Goal: Information Seeking & Learning: Learn about a topic

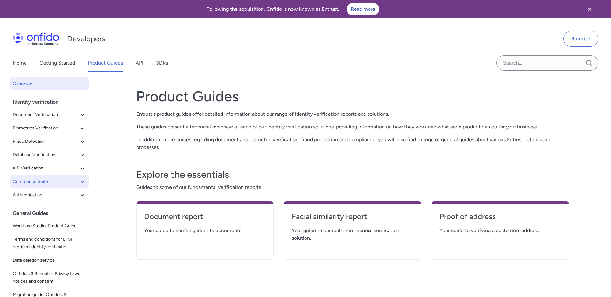
click at [43, 178] on span "Compliance Suite" at bounding box center [46, 182] width 66 height 8
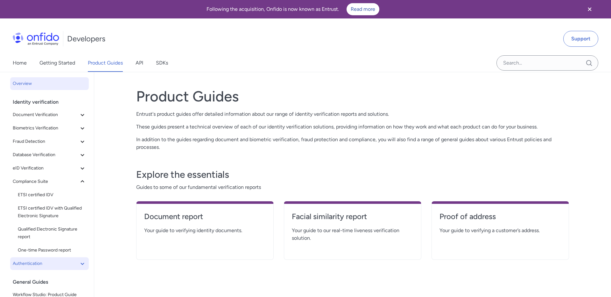
click at [52, 261] on span "Authentication" at bounding box center [46, 264] width 66 height 8
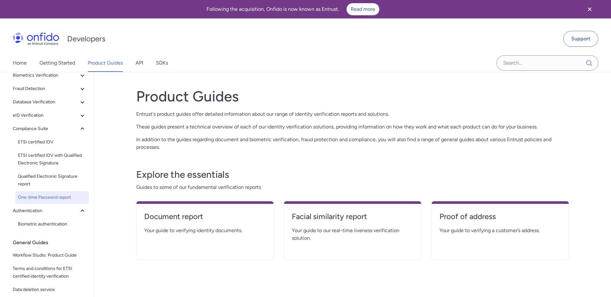
scroll to position [27, 0]
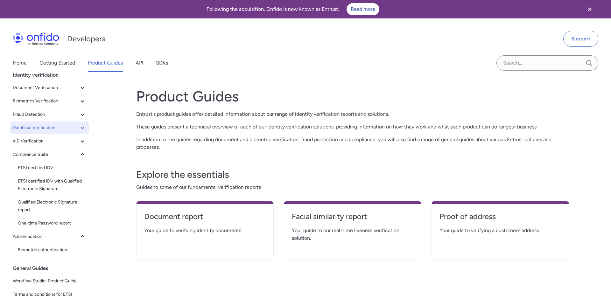
click at [51, 122] on button "Database Verification" at bounding box center [49, 128] width 79 height 13
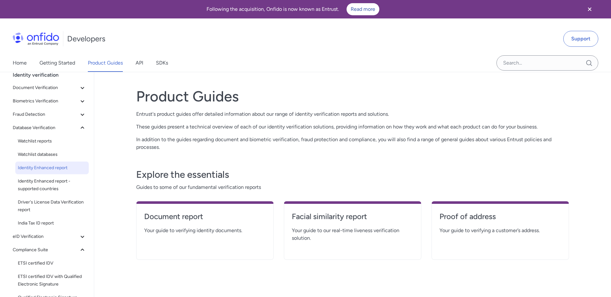
click at [66, 166] on span "Identity Enhanced report" at bounding box center [52, 168] width 68 height 8
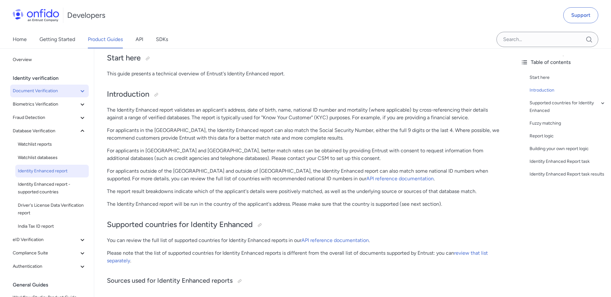
scroll to position [38, 0]
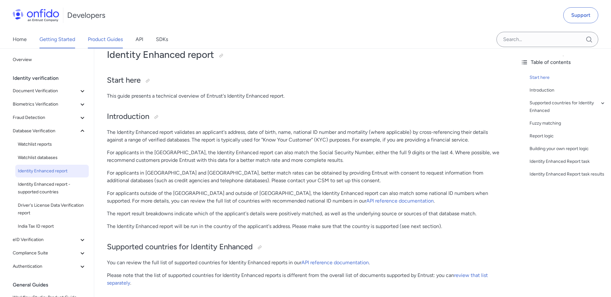
click at [59, 39] on link "Getting Started" at bounding box center [57, 40] width 36 height 18
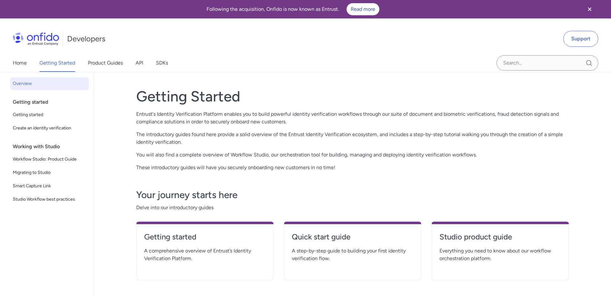
click at [26, 61] on div "Home Getting Started Product Guides API SDKs" at bounding box center [96, 63] width 193 height 18
click at [19, 66] on link "Home" at bounding box center [20, 63] width 14 height 18
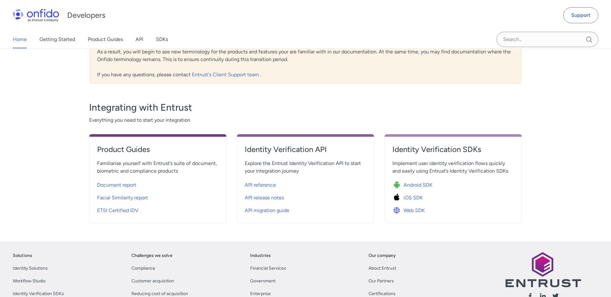
scroll to position [200, 0]
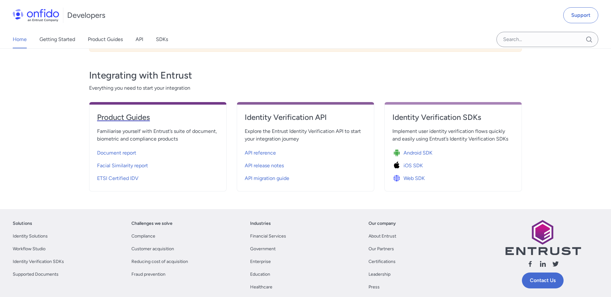
click at [126, 118] on h4 "Product Guides" at bounding box center [158, 117] width 122 height 10
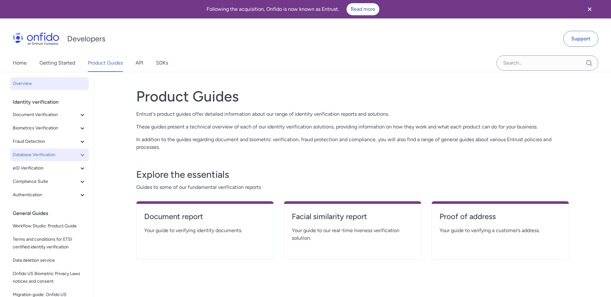
click at [61, 158] on span "Database Verification" at bounding box center [46, 155] width 66 height 8
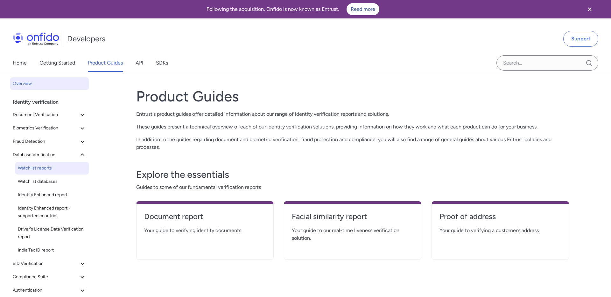
click at [62, 165] on span "Watchlist reports" at bounding box center [52, 168] width 68 height 8
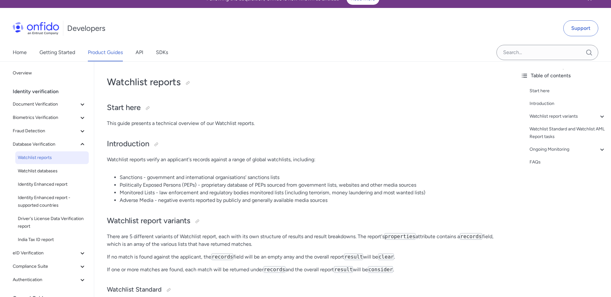
scroll to position [12, 0]
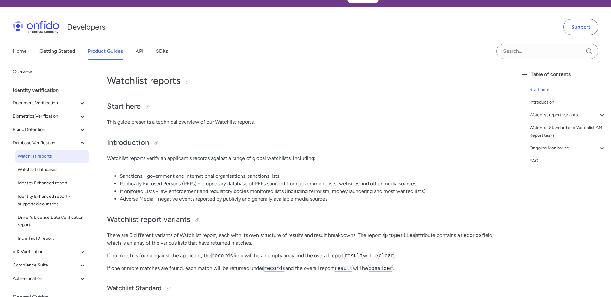
click at [205, 197] on li "Adverse Media - negative events reported by publicly and generally available me…" at bounding box center [311, 199] width 383 height 8
click at [256, 184] on li "Politically Exposed Persons (PEPs) - proprietary database of PEPs sourced from …" at bounding box center [311, 184] width 383 height 8
click at [242, 180] on li "Politically Exposed Persons (PEPs) - proprietary database of PEPs sourced from …" at bounding box center [311, 184] width 383 height 8
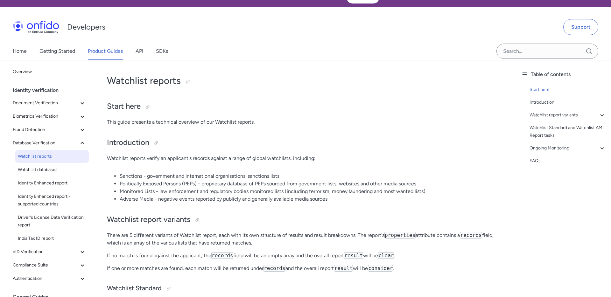
click at [242, 180] on li "Politically Exposed Persons (PEPs) - proprietary database of PEPs sourced from …" at bounding box center [311, 184] width 383 height 8
click at [269, 172] on li "Sanctions - government and international organisations' sanctions lists" at bounding box center [311, 176] width 383 height 8
click at [269, 186] on li "Politically Exposed Persons (PEPs) - proprietary database of PEPs sourced from …" at bounding box center [311, 184] width 383 height 8
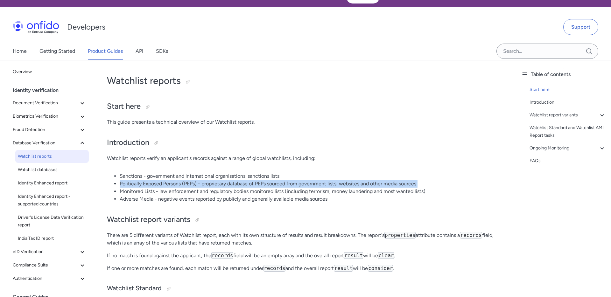
click at [269, 186] on li "Politically Exposed Persons (PEPs) - proprietary database of PEPs sourced from …" at bounding box center [311, 184] width 383 height 8
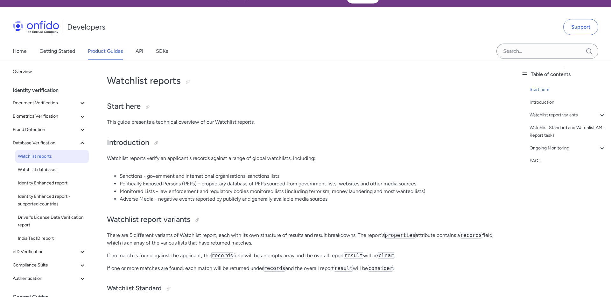
click at [269, 195] on li "Monitored Lists - law enforcement and regulatory bodies monitored lists (includ…" at bounding box center [311, 192] width 383 height 8
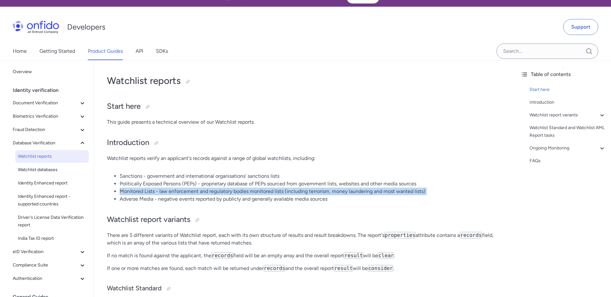
click at [269, 195] on li "Monitored Lists - law enforcement and regulatory bodies monitored lists (includ…" at bounding box center [311, 192] width 383 height 8
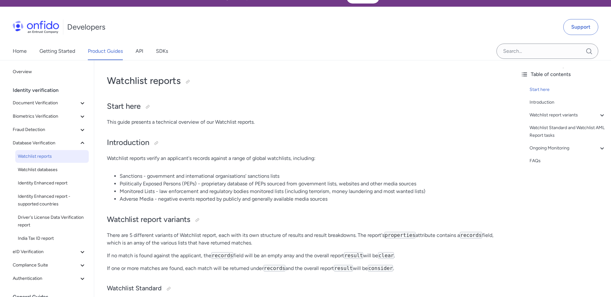
click at [269, 198] on li "Adverse Media - negative events reported by publicly and generally available me…" at bounding box center [311, 199] width 383 height 8
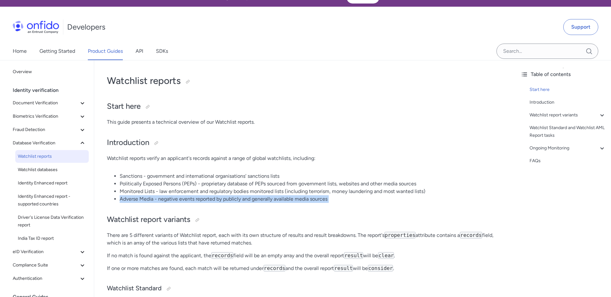
click at [269, 198] on li "Adverse Media - negative events reported by publicly and generally available me…" at bounding box center [311, 199] width 383 height 8
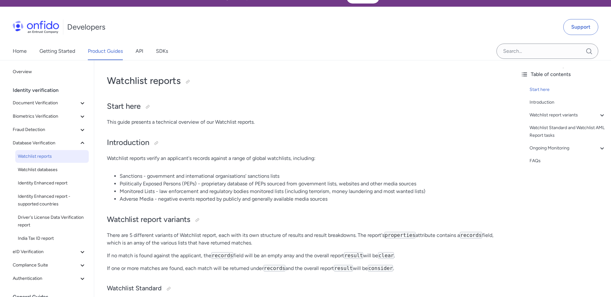
click at [284, 192] on li "Monitored Lists - law enforcement and regulatory bodies monitored lists (includ…" at bounding box center [311, 192] width 383 height 8
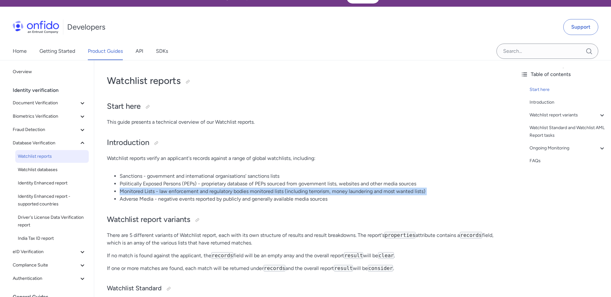
click at [284, 192] on li "Monitored Lists - law enforcement and regulatory bodies monitored lists (includ…" at bounding box center [311, 192] width 383 height 8
click at [275, 191] on li "Monitored Lists - law enforcement and regulatory bodies monitored lists (includ…" at bounding box center [311, 192] width 383 height 8
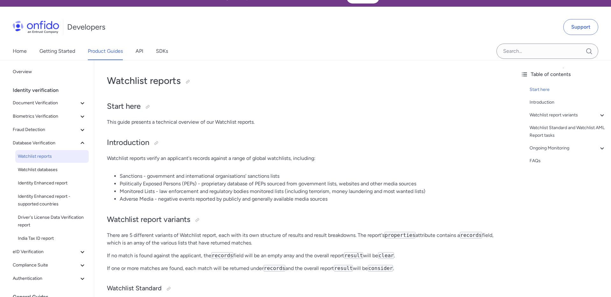
click at [270, 187] on li "Politically Exposed Persons (PEPs) - proprietary database of PEPs sourced from …" at bounding box center [311, 184] width 383 height 8
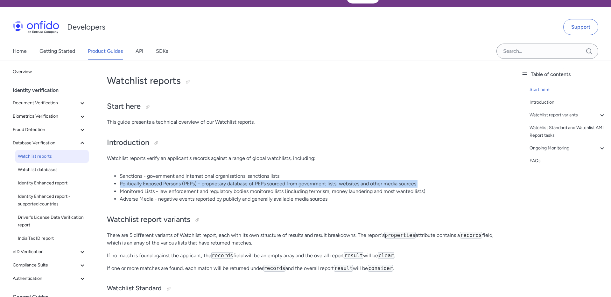
click at [270, 187] on li "Politically Exposed Persons (PEPs) - proprietary database of PEPs sourced from …" at bounding box center [311, 184] width 383 height 8
click at [287, 185] on li "Politically Exposed Persons (PEPs) - proprietary database of PEPs sourced from …" at bounding box center [311, 184] width 383 height 8
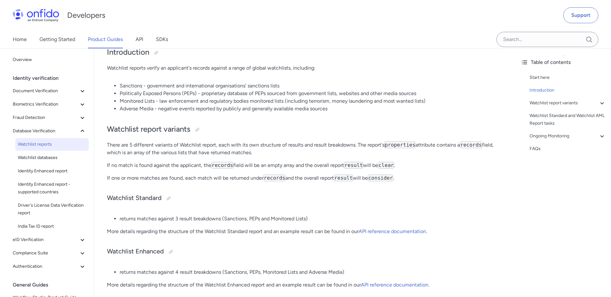
scroll to position [136, 0]
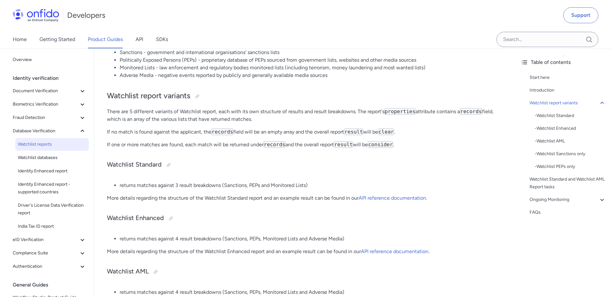
click at [290, 198] on p "More details regarding the structure of the Watchlist Standard report and an ex…" at bounding box center [305, 198] width 396 height 8
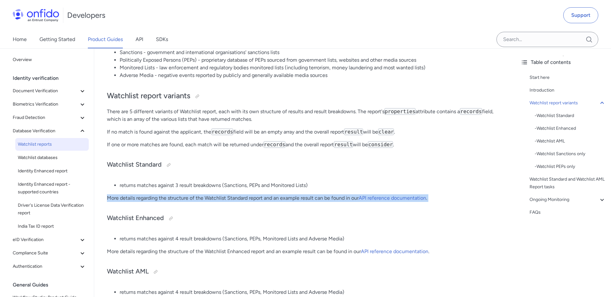
click at [282, 198] on p "More details regarding the structure of the Watchlist Standard report and an ex…" at bounding box center [305, 198] width 396 height 8
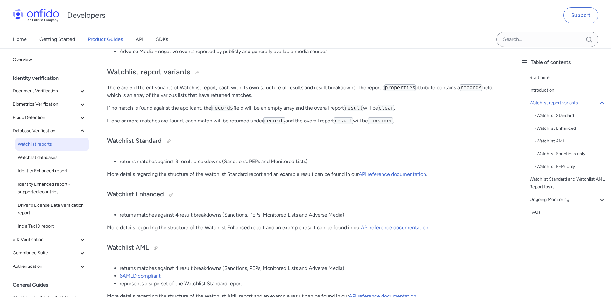
scroll to position [162, 0]
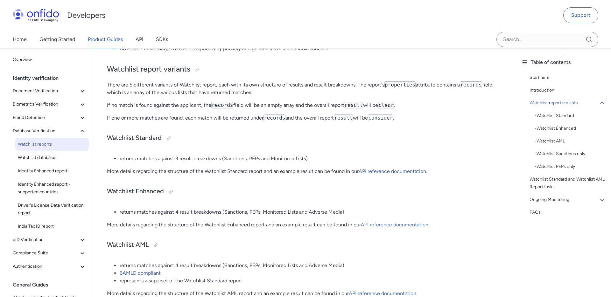
click at [287, 214] on li "returns matches against 4 result breakdowns (Sanctions, PEPs, Monitored Lists a…" at bounding box center [311, 212] width 383 height 8
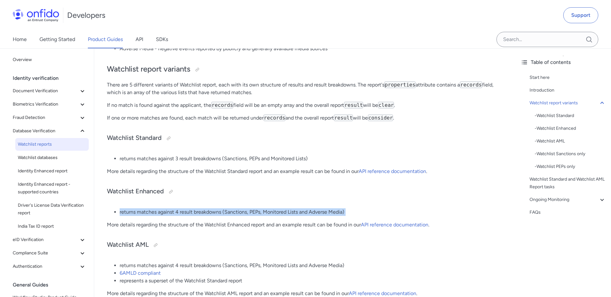
click at [287, 221] on p "More details regarding the structure of the Watchlist Enhanced report and an ex…" at bounding box center [305, 225] width 396 height 8
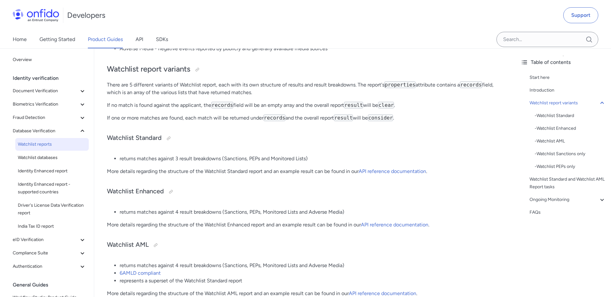
click at [287, 221] on p "More details regarding the structure of the Watchlist Enhanced report and an ex…" at bounding box center [305, 225] width 396 height 8
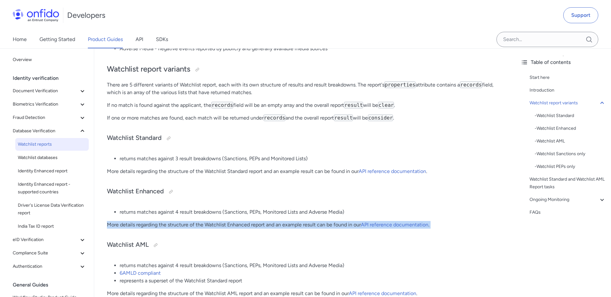
click at [287, 221] on p "More details regarding the structure of the Watchlist Enhanced report and an ex…" at bounding box center [305, 225] width 396 height 8
click at [273, 222] on p "More details regarding the structure of the Watchlist Enhanced report and an ex…" at bounding box center [305, 225] width 396 height 8
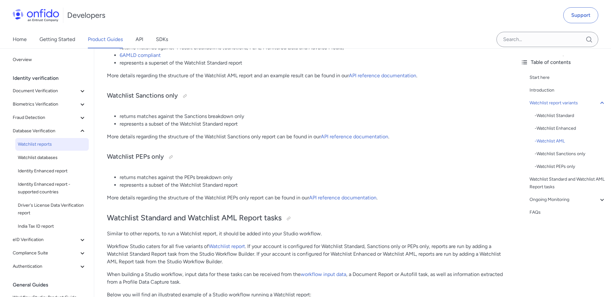
scroll to position [395, 0]
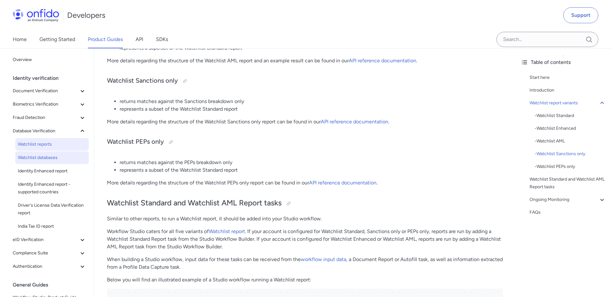
click at [43, 157] on span "Watchlist databases" at bounding box center [52, 158] width 68 height 8
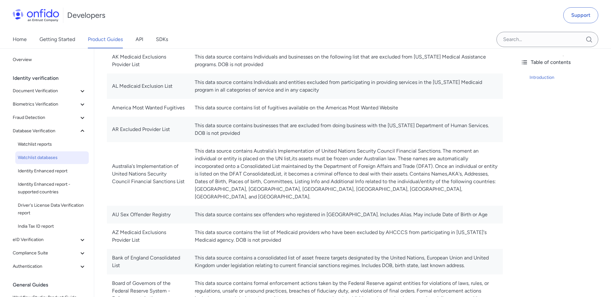
scroll to position [122, 0]
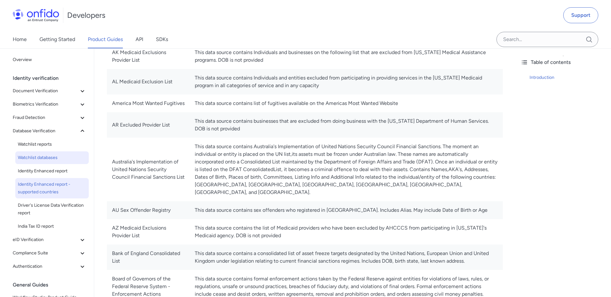
click at [45, 185] on span "Identity Enhanced report - supported countries" at bounding box center [52, 188] width 68 height 15
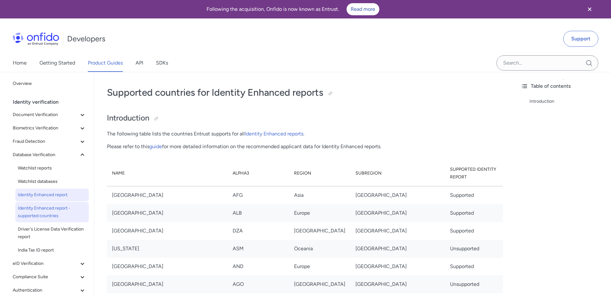
click at [53, 195] on span "Identity Enhanced report" at bounding box center [52, 195] width 68 height 8
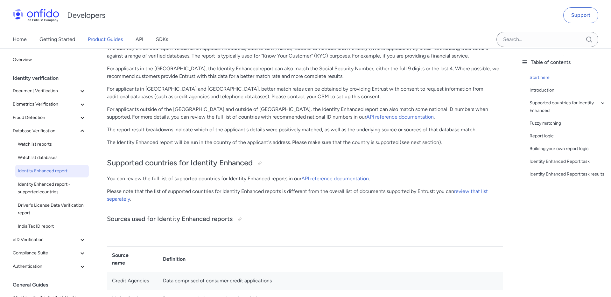
scroll to position [132, 0]
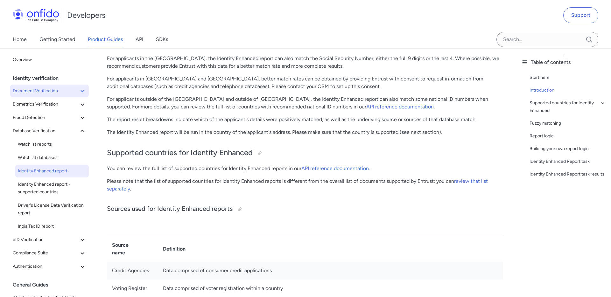
click at [49, 87] on span "Document Verification" at bounding box center [46, 91] width 66 height 8
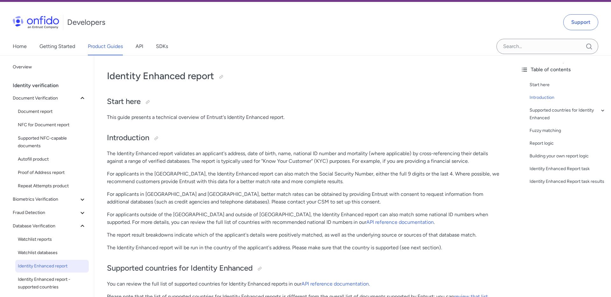
scroll to position [0, 0]
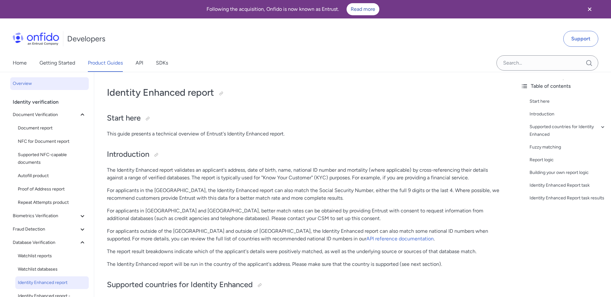
click at [34, 86] on span "Overview" at bounding box center [49, 84] width 73 height 8
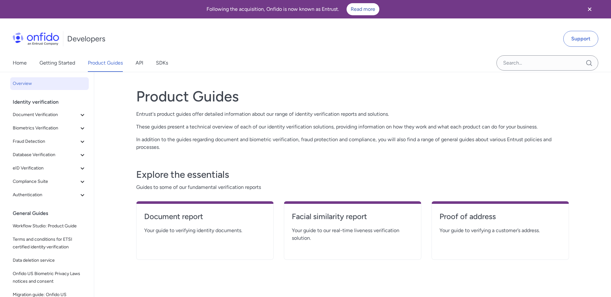
click at [243, 38] on div "Developers Support" at bounding box center [305, 39] width 611 height 31
click at [298, 128] on p "These guides present a technical overview of each of our identity verification …" at bounding box center [352, 127] width 433 height 8
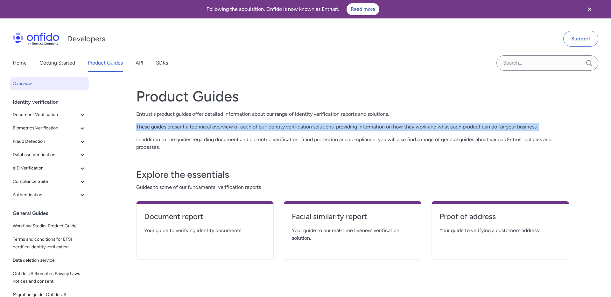
click at [298, 128] on p "These guides present a technical overview of each of our identity verification …" at bounding box center [352, 127] width 433 height 8
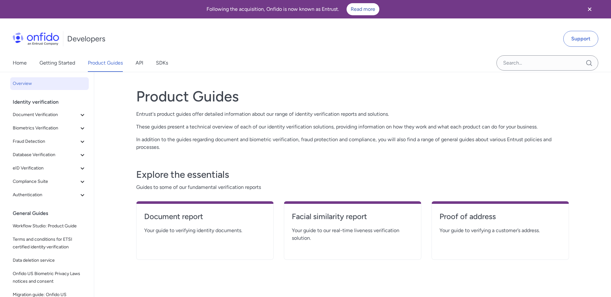
click at [300, 141] on p "In addition to the guides regarding document and biometric verification, fraud …" at bounding box center [352, 143] width 433 height 15
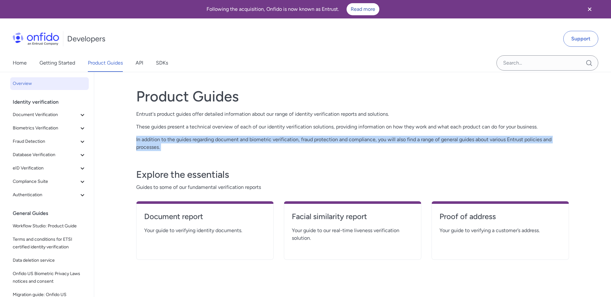
click at [300, 141] on p "In addition to the guides regarding document and biometric verification, fraud …" at bounding box center [352, 143] width 433 height 15
click at [291, 141] on p "In addition to the guides regarding document and biometric verification, fraud …" at bounding box center [352, 143] width 433 height 15
